Goal: Entertainment & Leisure: Consume media (video, audio)

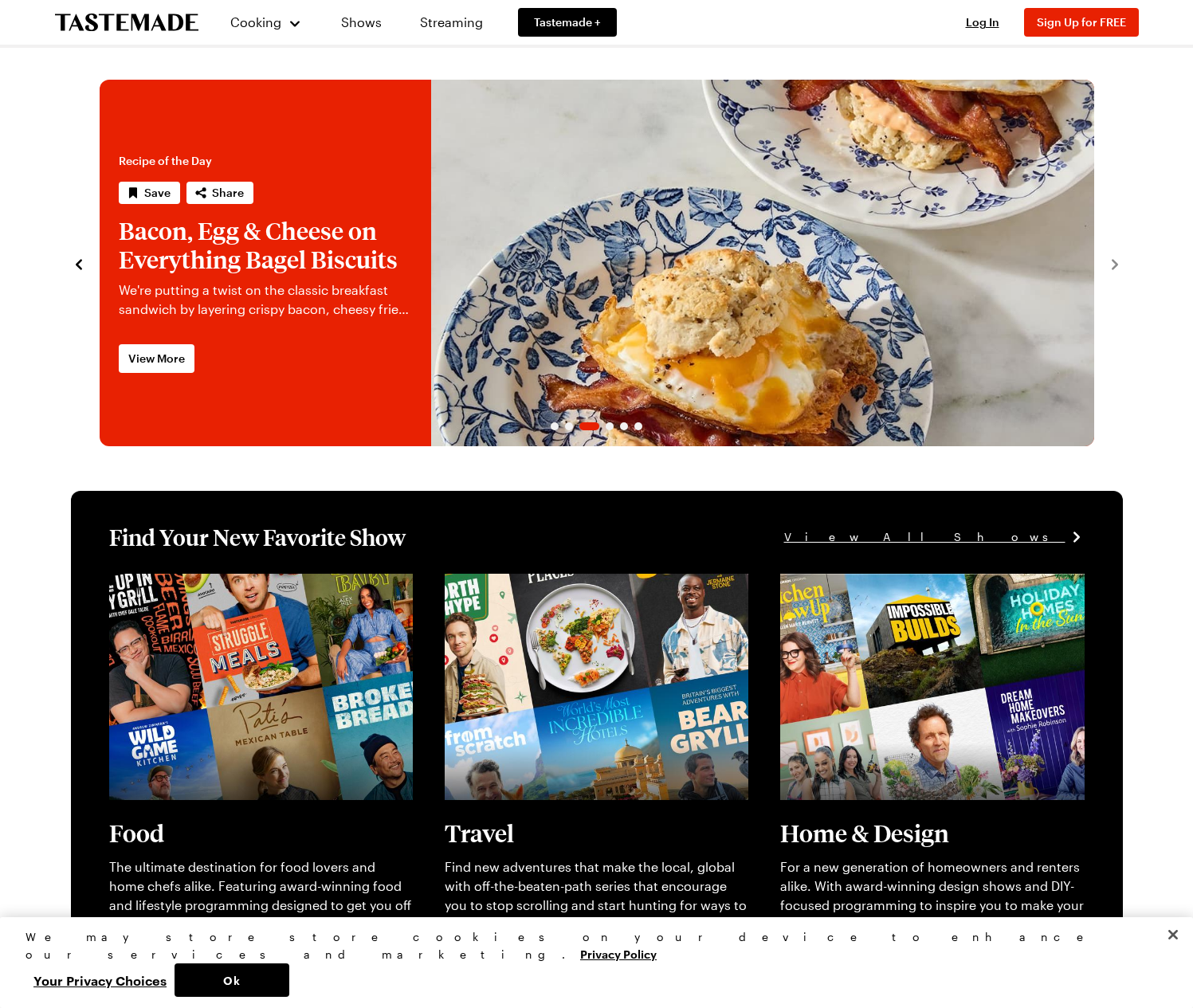
click at [1085, 995] on div "We may store store cookies on your device to enhance our services and marketing…" at bounding box center [589, 963] width 1128 height 69
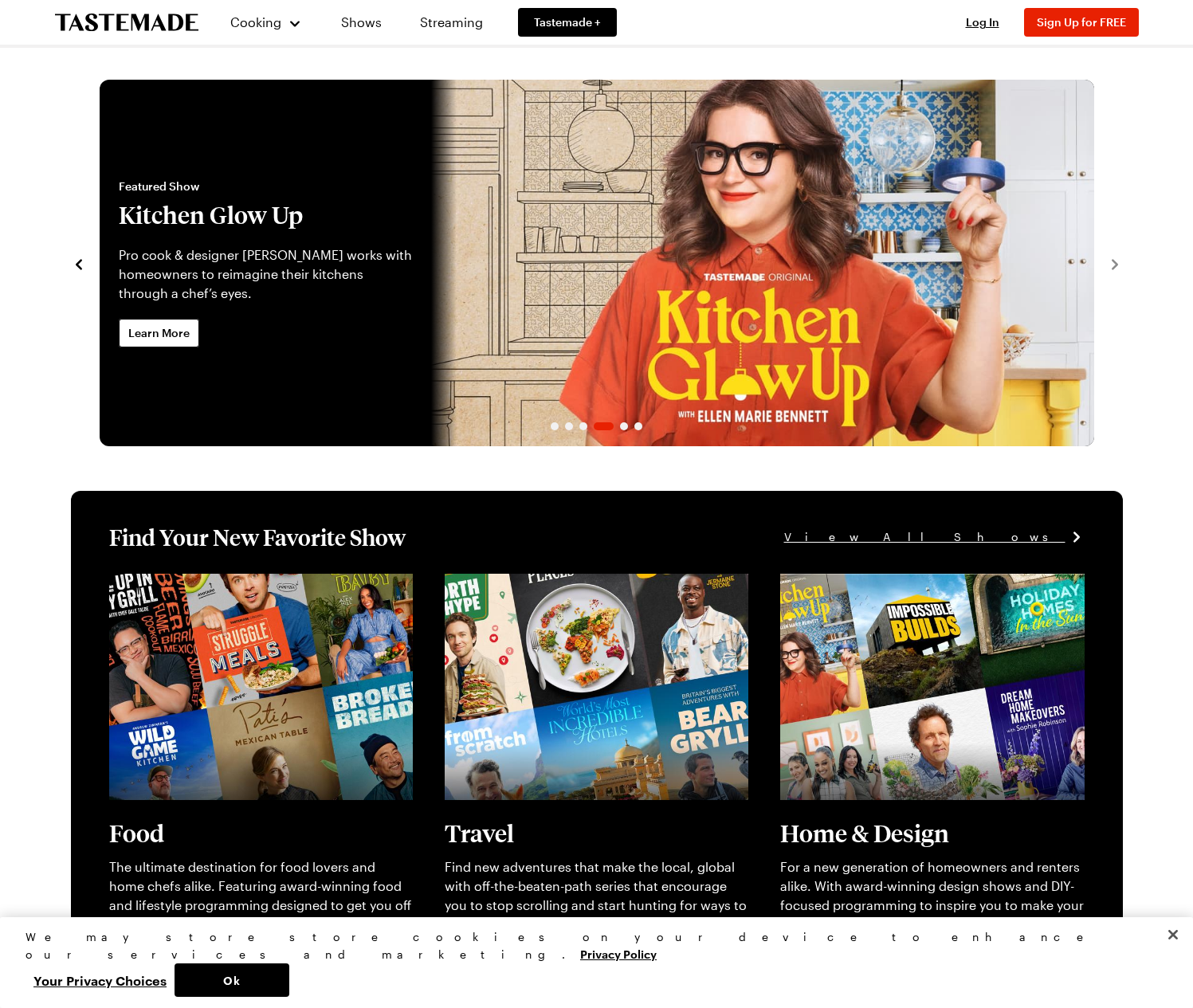
click at [445, 40] on link "Streaming" at bounding box center [451, 22] width 95 height 45
click at [650, 40] on div "Cooking Shows Streaming Tastemade + Log In Sign Up Log In Sign Up for FREE" at bounding box center [597, 22] width 1148 height 45
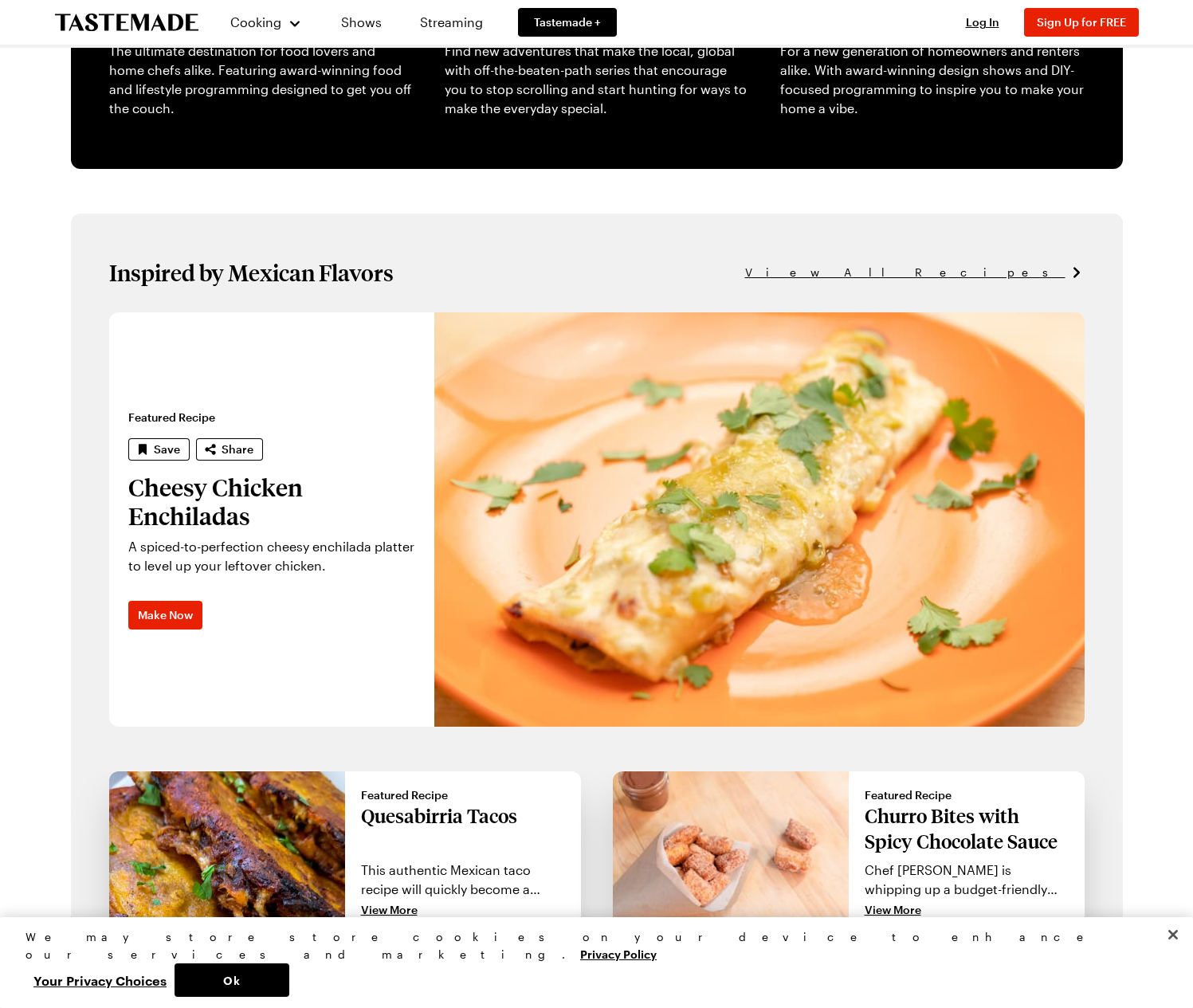
scroll to position [1632, 0]
